Goal: Answer question/provide support

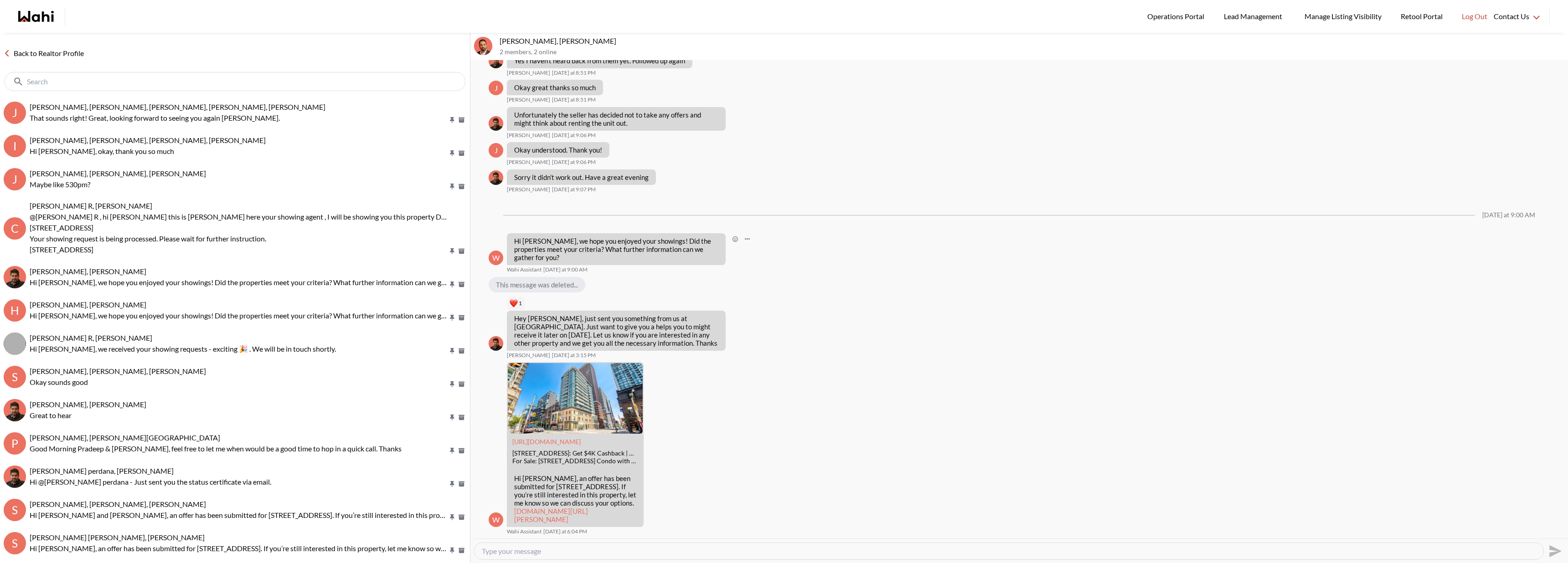
scroll to position [662, 0]
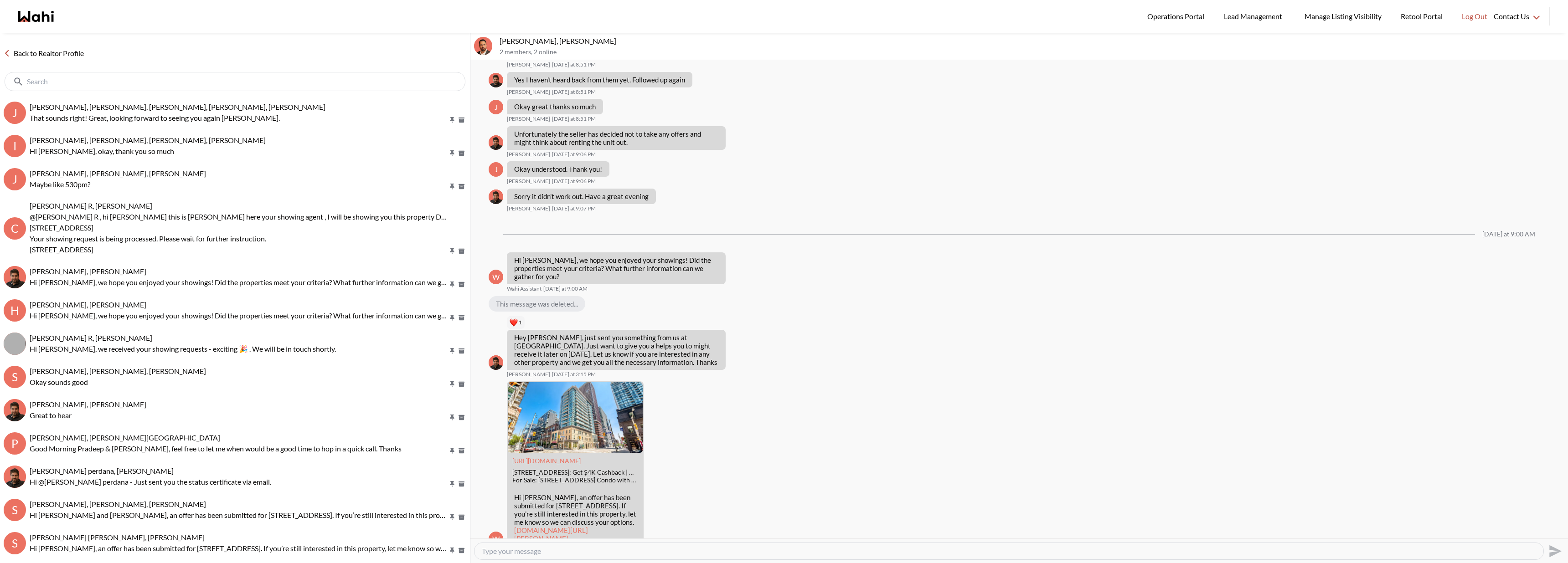
click at [566, 312] on div "This message was deleted..." at bounding box center [537, 303] width 97 height 15
click at [547, 312] on div "This message was deleted..." at bounding box center [537, 303] width 97 height 15
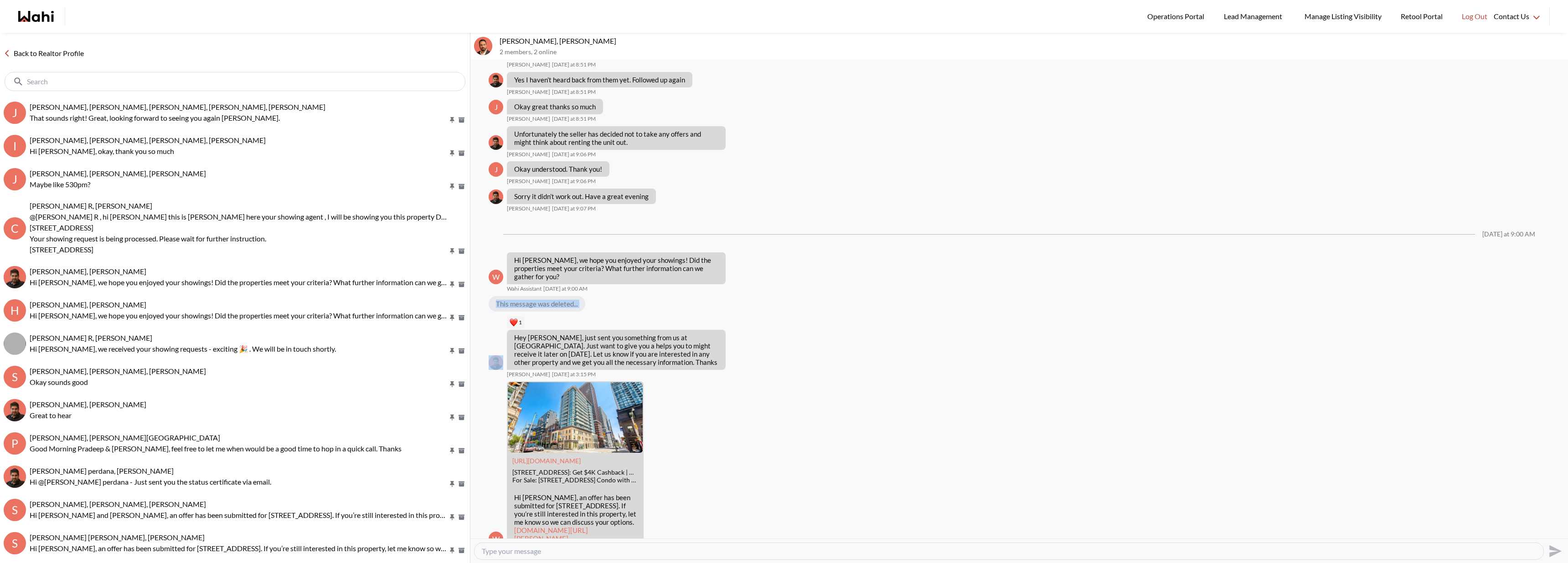
click at [547, 312] on div "This message was deleted..." at bounding box center [537, 303] width 97 height 15
click at [557, 281] on p "Hi [PERSON_NAME], we hope you enjoyed your showings! Did the properties meet yo…" at bounding box center [616, 268] width 204 height 25
click at [546, 312] on div "This message was deleted..." at bounding box center [537, 303] width 97 height 15
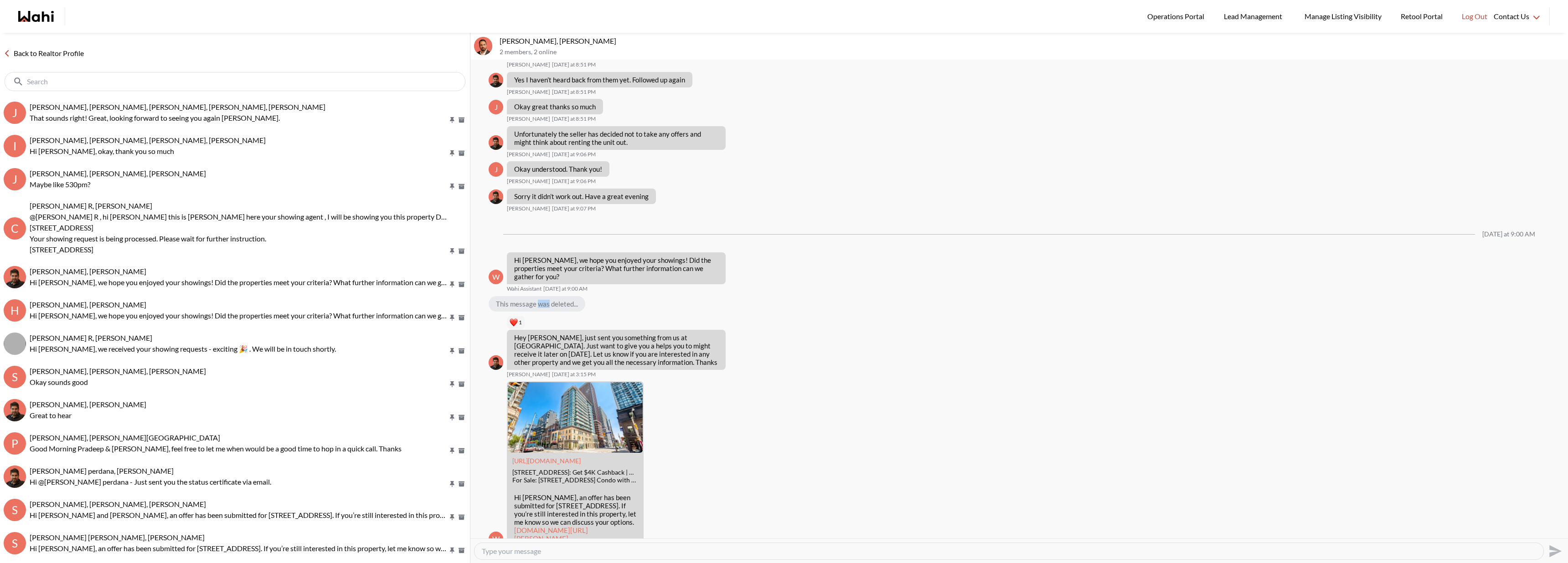
click at [546, 312] on div "This message was deleted..." at bounding box center [537, 303] width 97 height 15
click at [60, 60] on div "Back to Realtor Profile" at bounding box center [235, 65] width 470 height 64
click at [66, 46] on div "Back to Realtor Profile" at bounding box center [235, 65] width 470 height 64
click at [68, 58] on link "Back to Realtor Profile" at bounding box center [44, 53] width 87 height 12
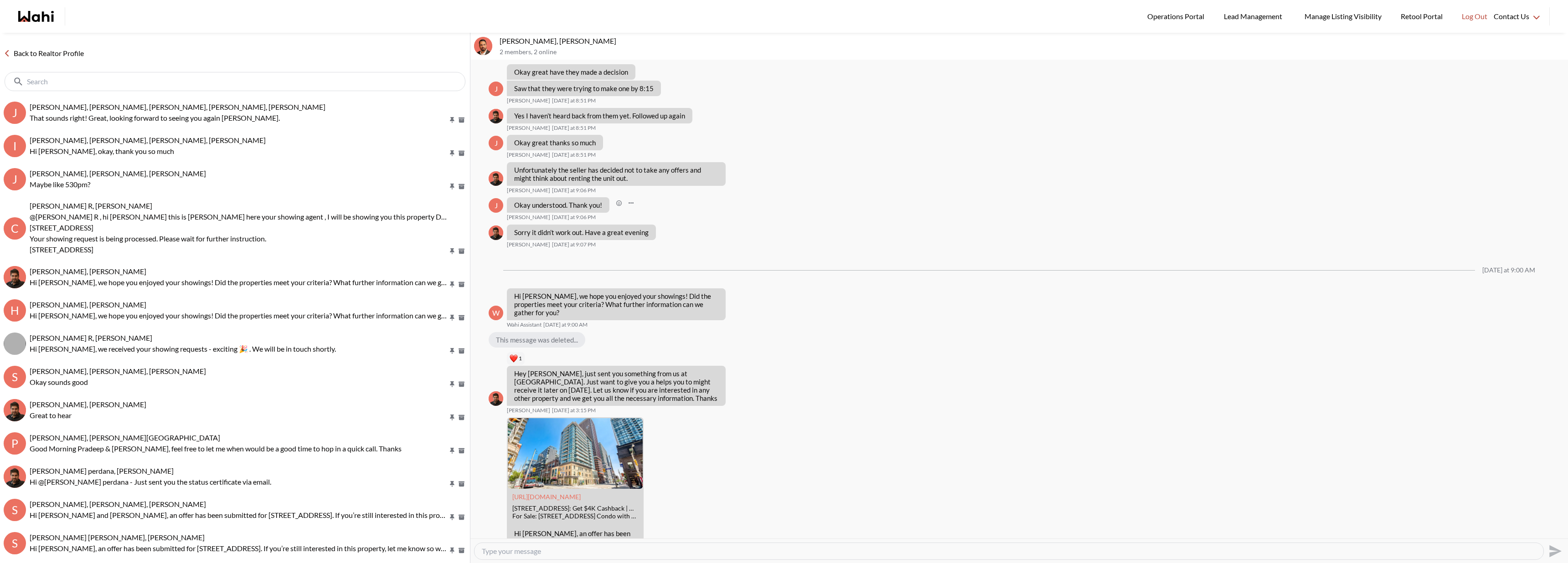
scroll to position [566, 0]
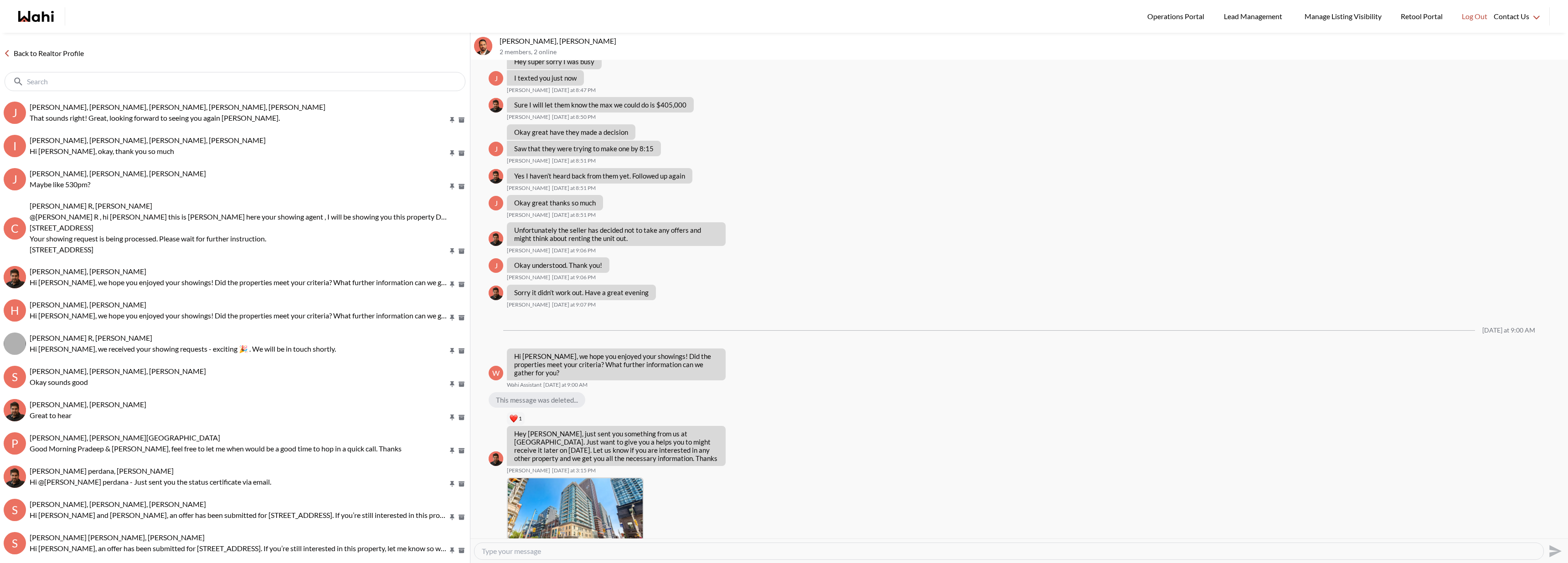
click at [56, 53] on link "Back to Realtor Profile" at bounding box center [44, 53] width 87 height 12
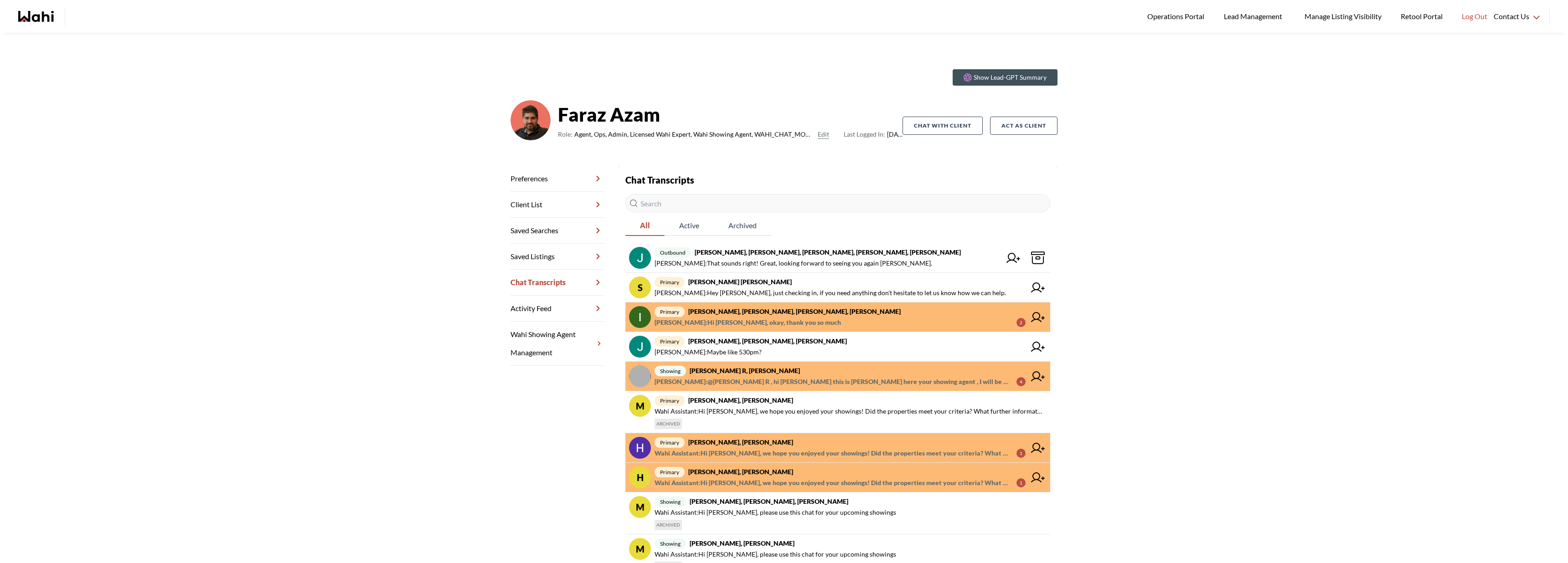
drag, startPoint x: 675, startPoint y: 71, endPoint x: 677, endPoint y: 57, distance: 14.1
click at [675, 71] on section "Show Lead-GPT Summary" at bounding box center [784, 77] width 547 height 16
